Goal: Information Seeking & Learning: Check status

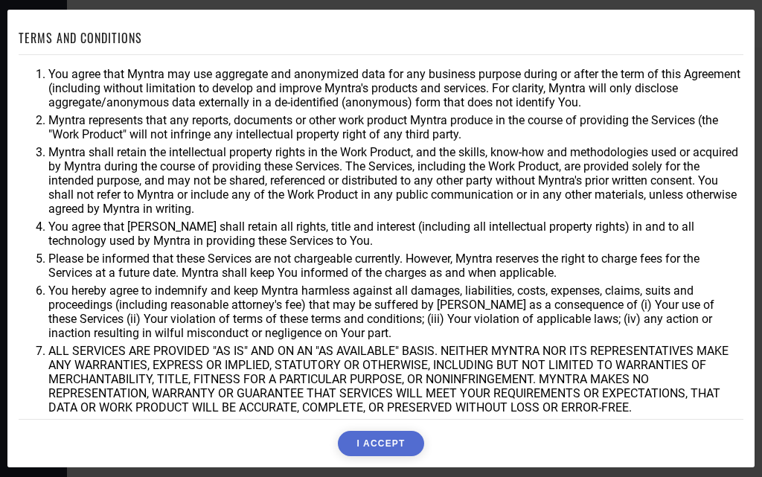
click at [415, 452] on button "I ACCEPT" at bounding box center [381, 443] width 86 height 25
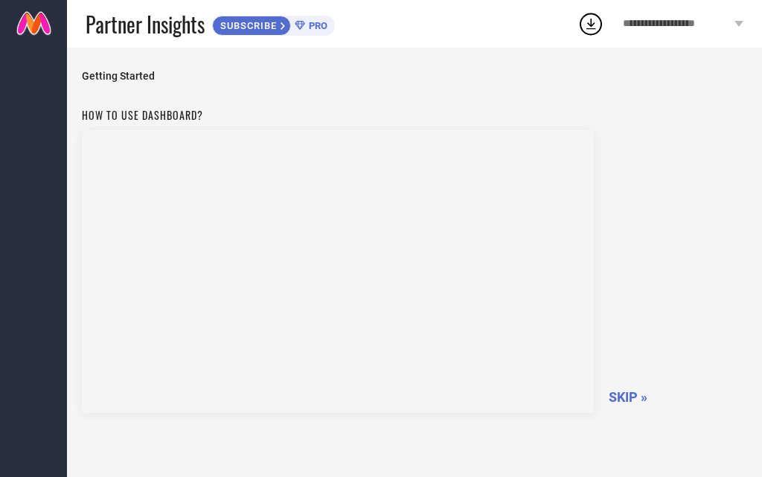
click at [629, 402] on span "SKIP »" at bounding box center [628, 397] width 39 height 16
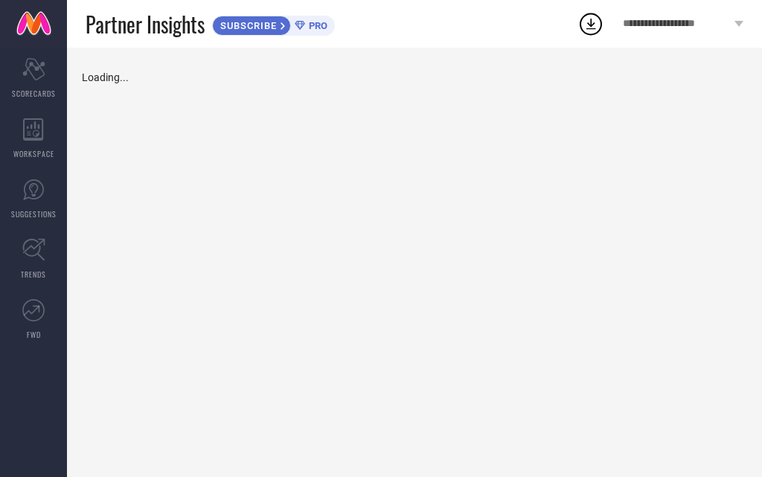
click at [631, 401] on div "Loading..." at bounding box center [414, 263] width 695 height 430
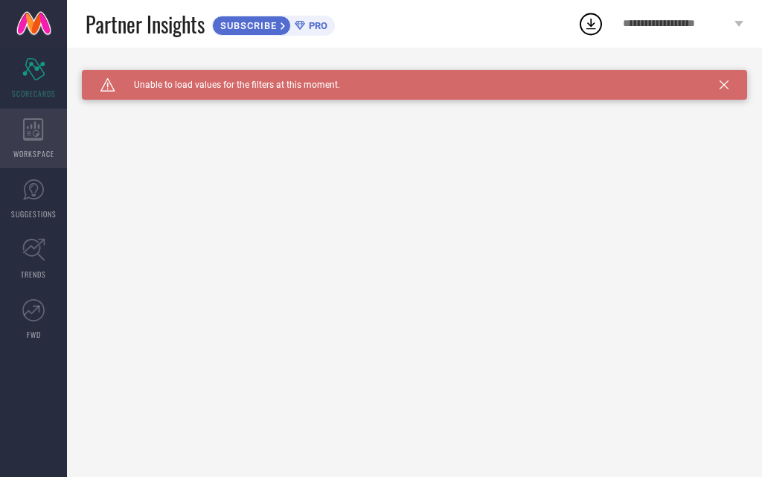
click at [26, 124] on icon at bounding box center [33, 129] width 21 height 22
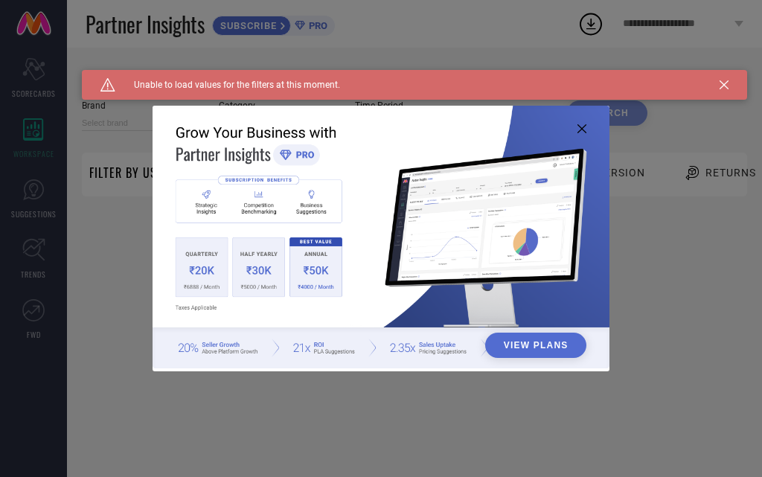
type input "1 STOP FASHION"
type input "All"
click at [581, 128] on icon at bounding box center [582, 128] width 9 height 9
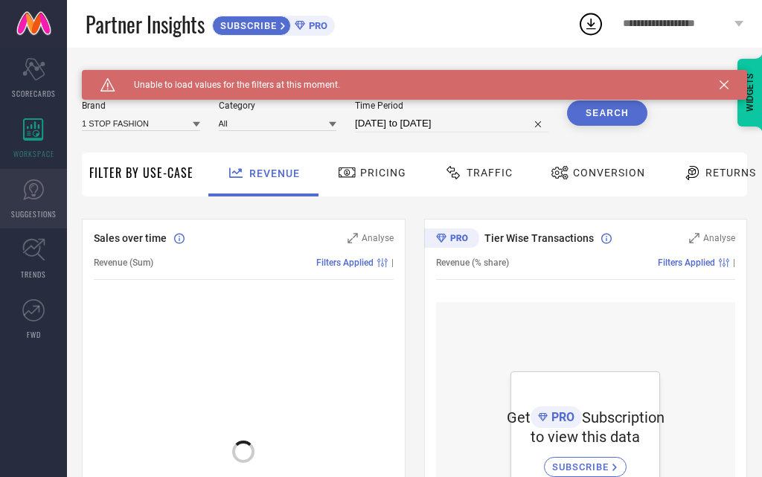
click at [28, 199] on icon at bounding box center [33, 190] width 22 height 22
